Goal: Task Accomplishment & Management: Manage account settings

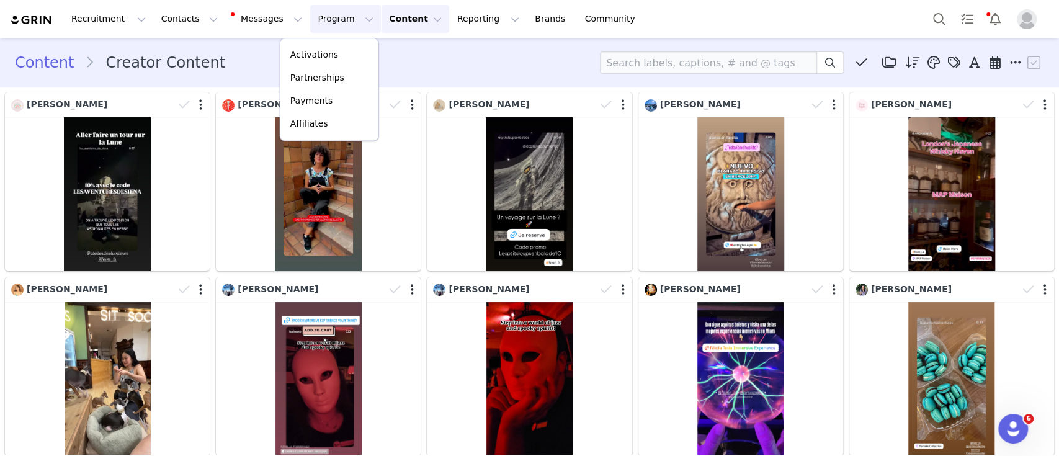
click at [319, 50] on p "Activations" at bounding box center [314, 54] width 48 height 13
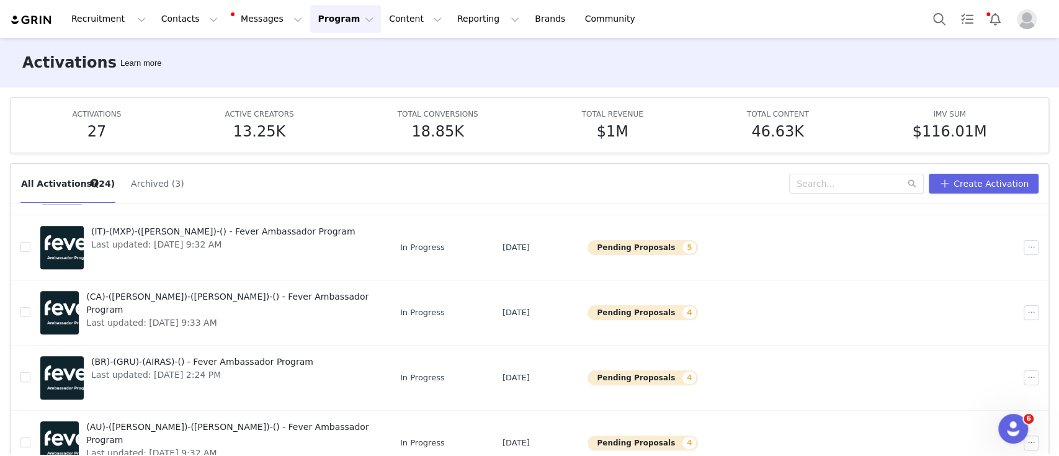
scroll to position [64, 0]
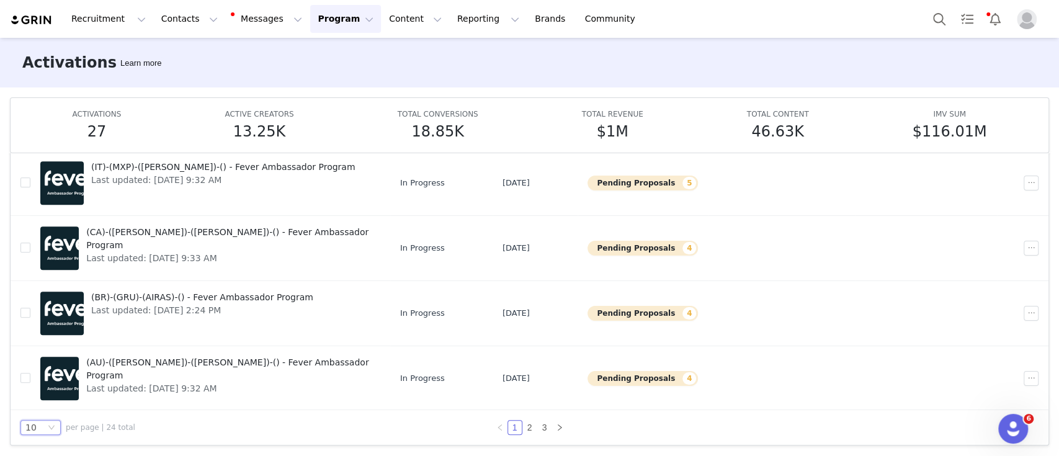
click at [46, 424] on div "10" at bounding box center [40, 427] width 40 height 15
click at [40, 403] on li "50" at bounding box center [40, 404] width 40 height 20
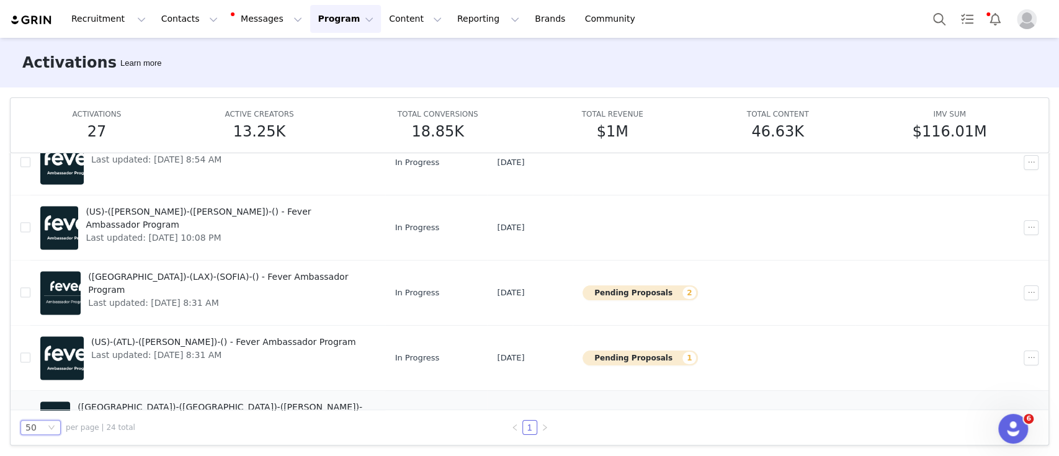
scroll to position [1089, 0]
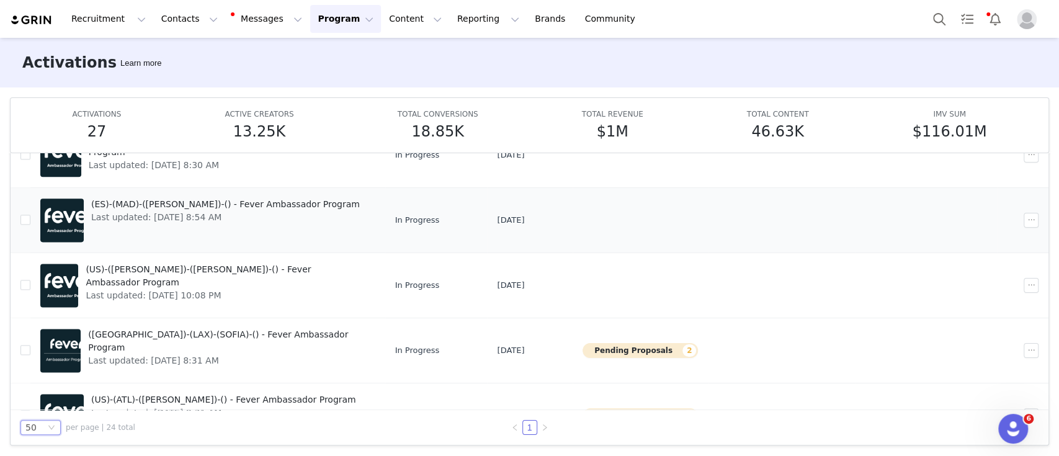
click at [161, 201] on span "(ES)-(MAD)-([PERSON_NAME])-() - Fever Ambassador Program" at bounding box center [225, 204] width 269 height 13
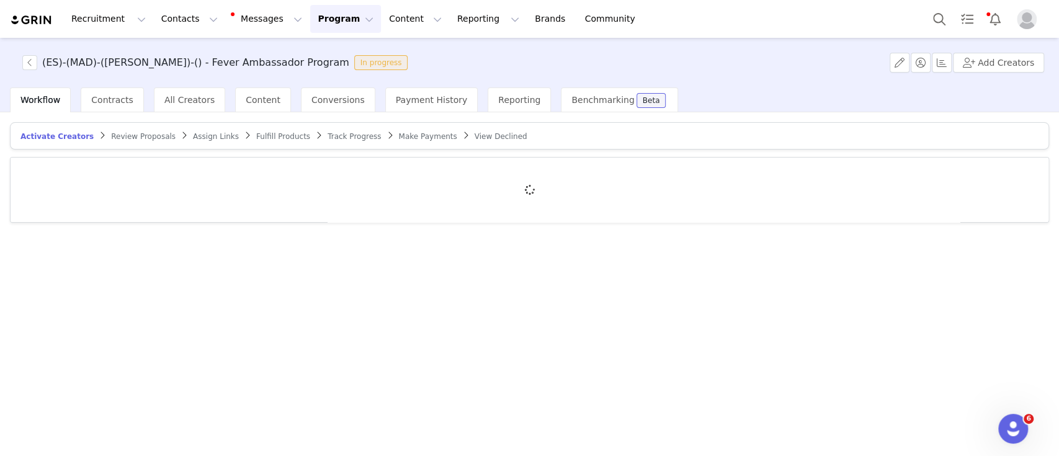
click at [327, 136] on span "Track Progress" at bounding box center [353, 136] width 53 height 9
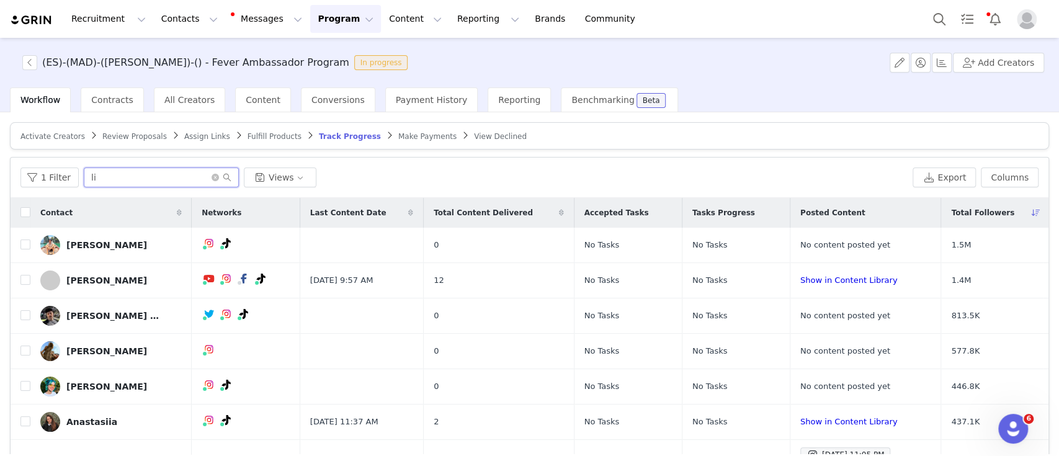
type input "l"
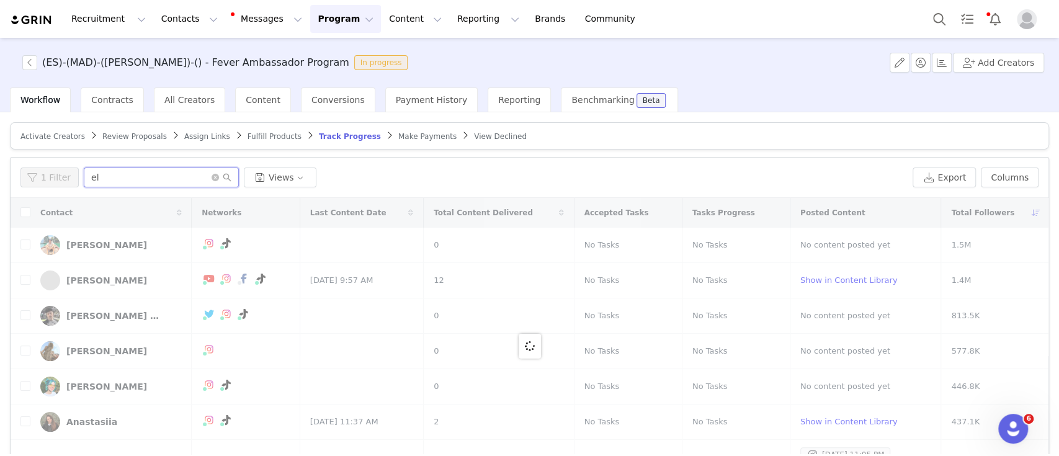
click at [156, 174] on input "el" at bounding box center [161, 177] width 155 height 20
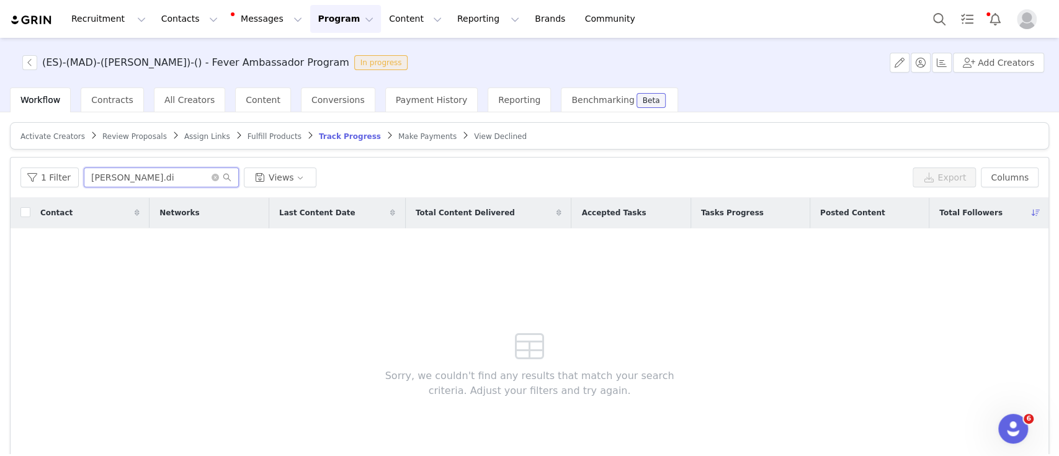
click at [119, 176] on input "[PERSON_NAME].di" at bounding box center [161, 177] width 155 height 20
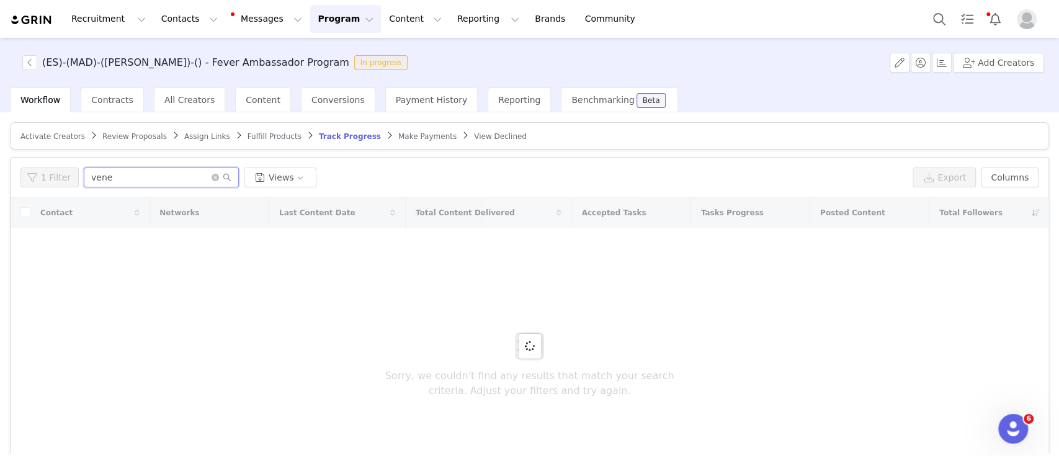
type input "vene"
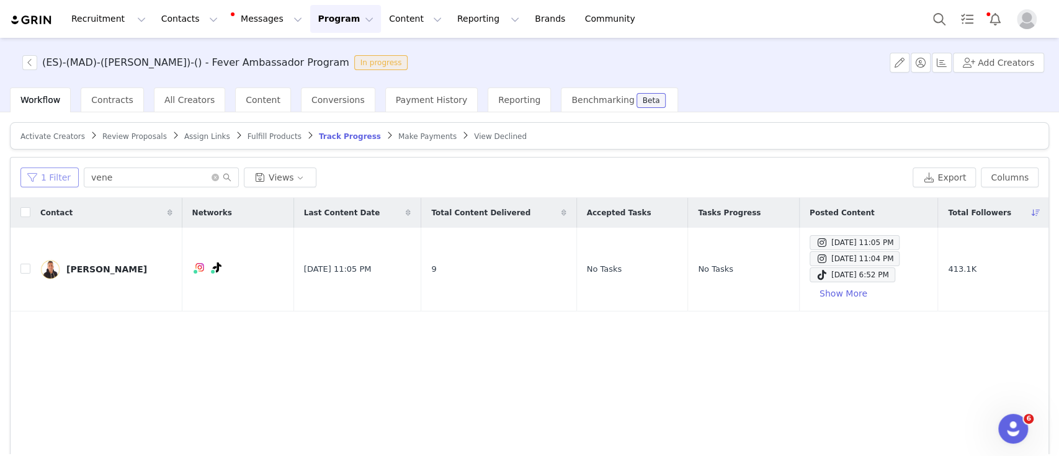
click at [48, 170] on button "1 Filter" at bounding box center [49, 177] width 58 height 20
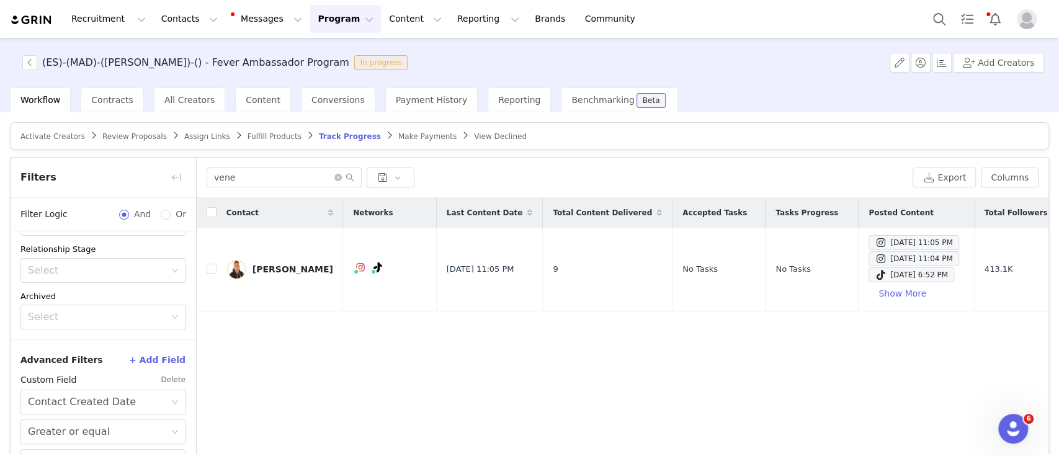
scroll to position [83, 0]
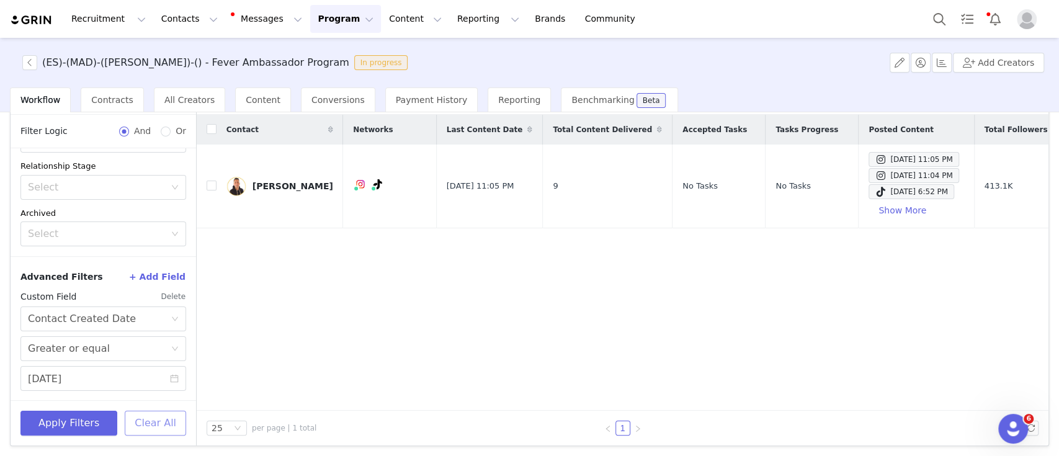
click at [158, 427] on button "Clear All" at bounding box center [155, 423] width 61 height 25
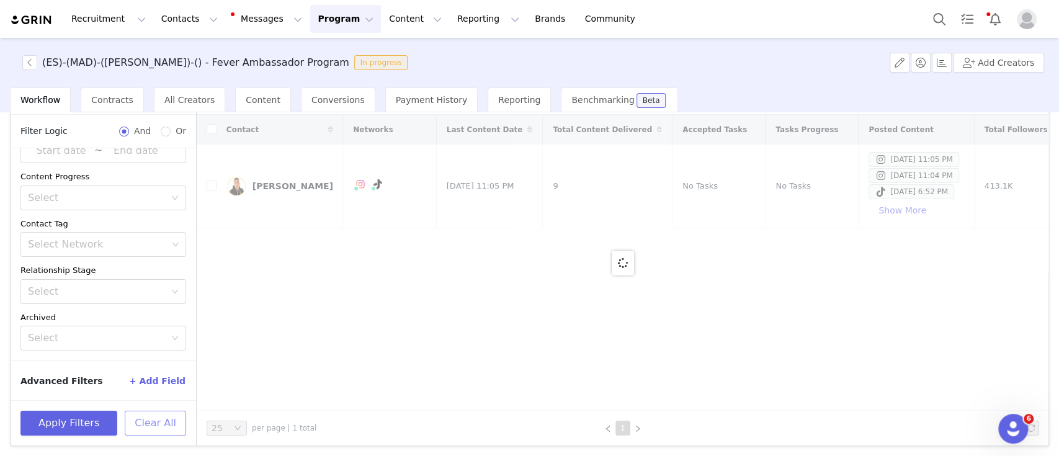
scroll to position [0, 0]
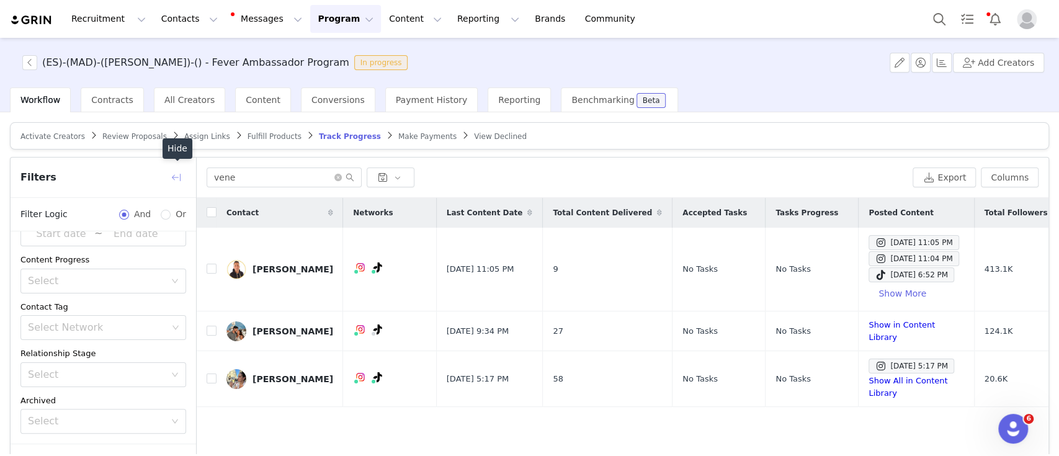
click at [173, 174] on button "button" at bounding box center [176, 177] width 20 height 20
